Goal: Transaction & Acquisition: Subscribe to service/newsletter

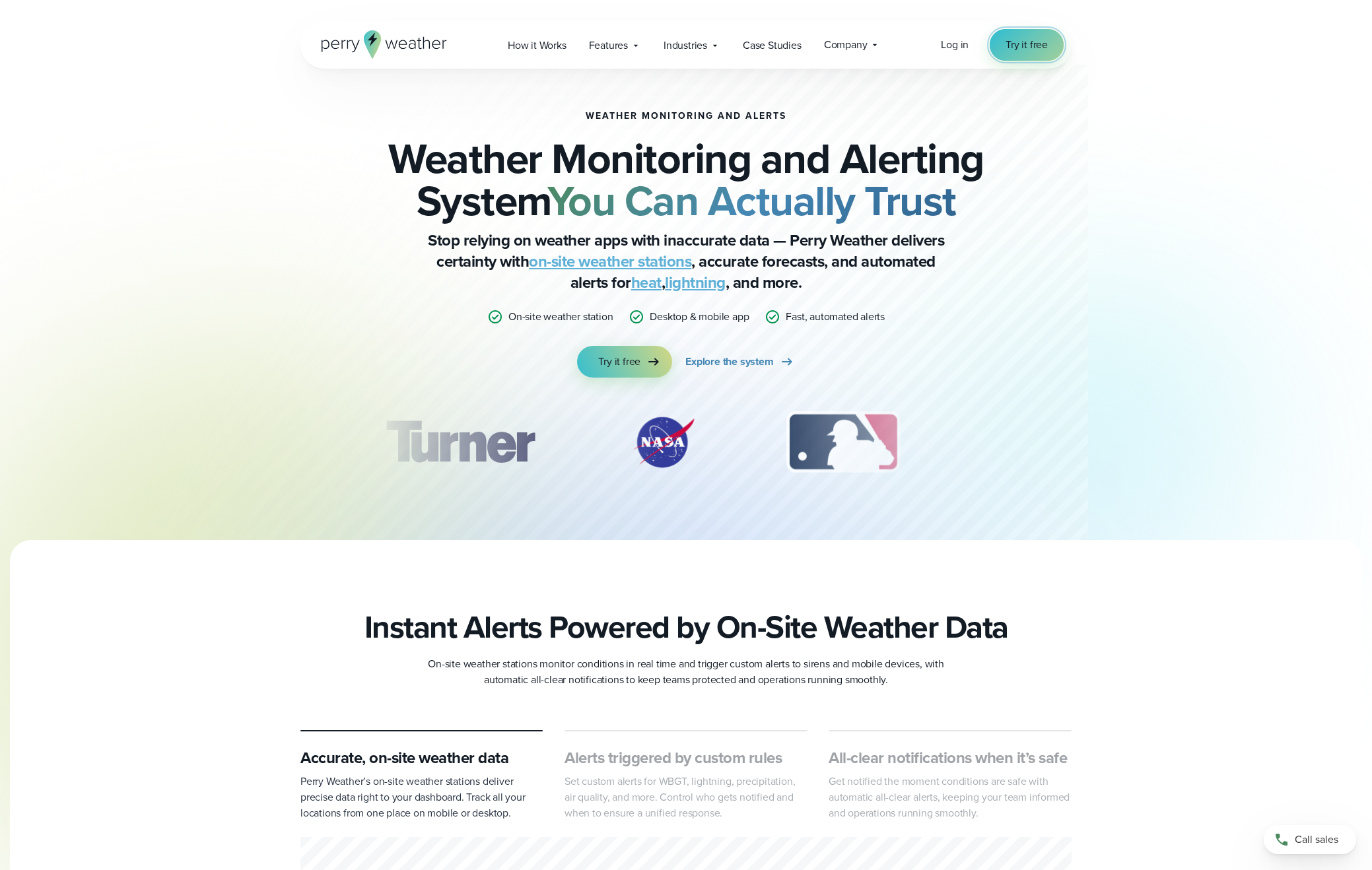
click at [1034, 48] on span "Try it free" at bounding box center [1026, 45] width 42 height 16
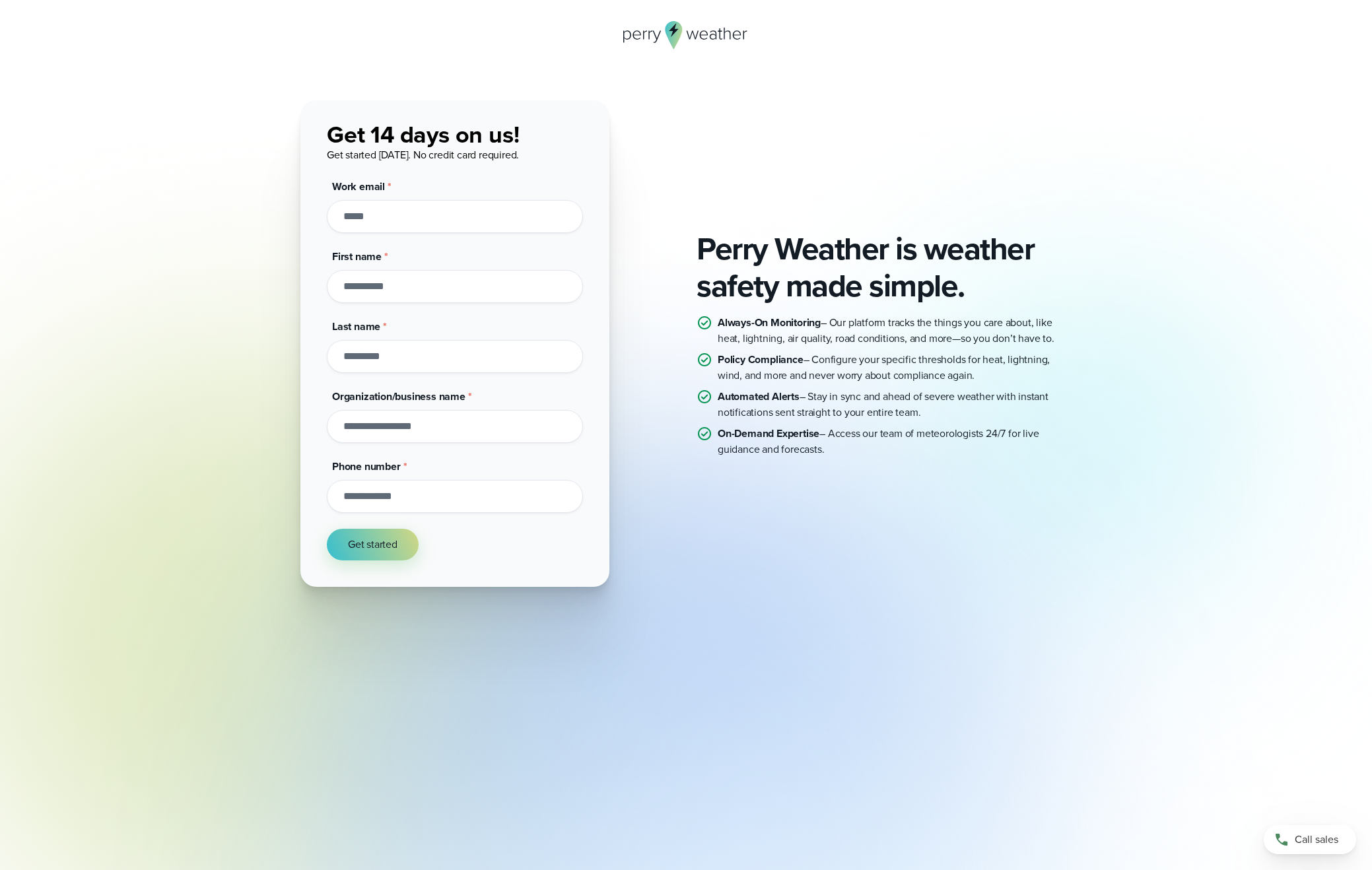
click at [672, 40] on icon at bounding box center [674, 35] width 17 height 28
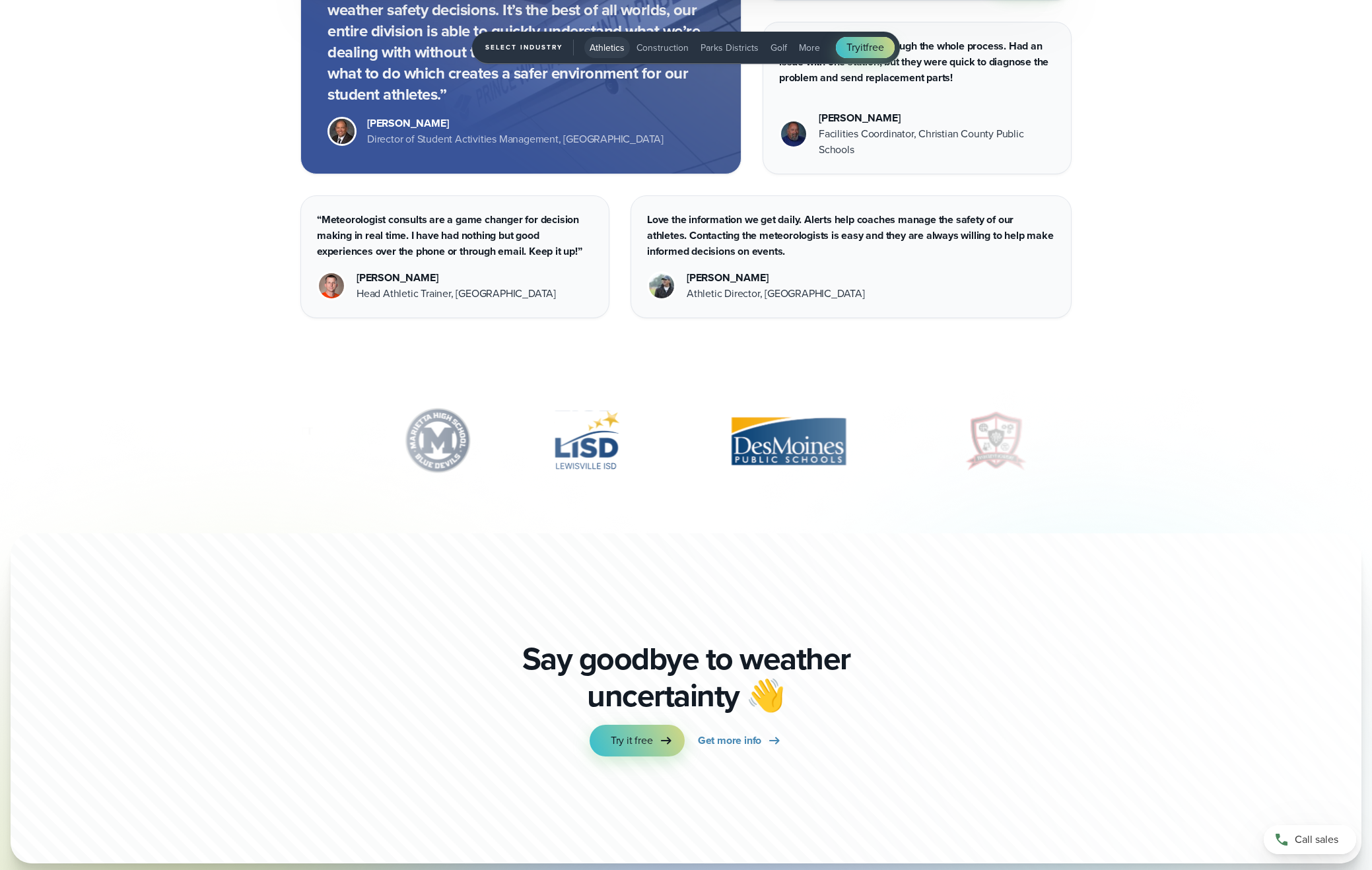
scroll to position [4985, 0]
